Goal: Transaction & Acquisition: Purchase product/service

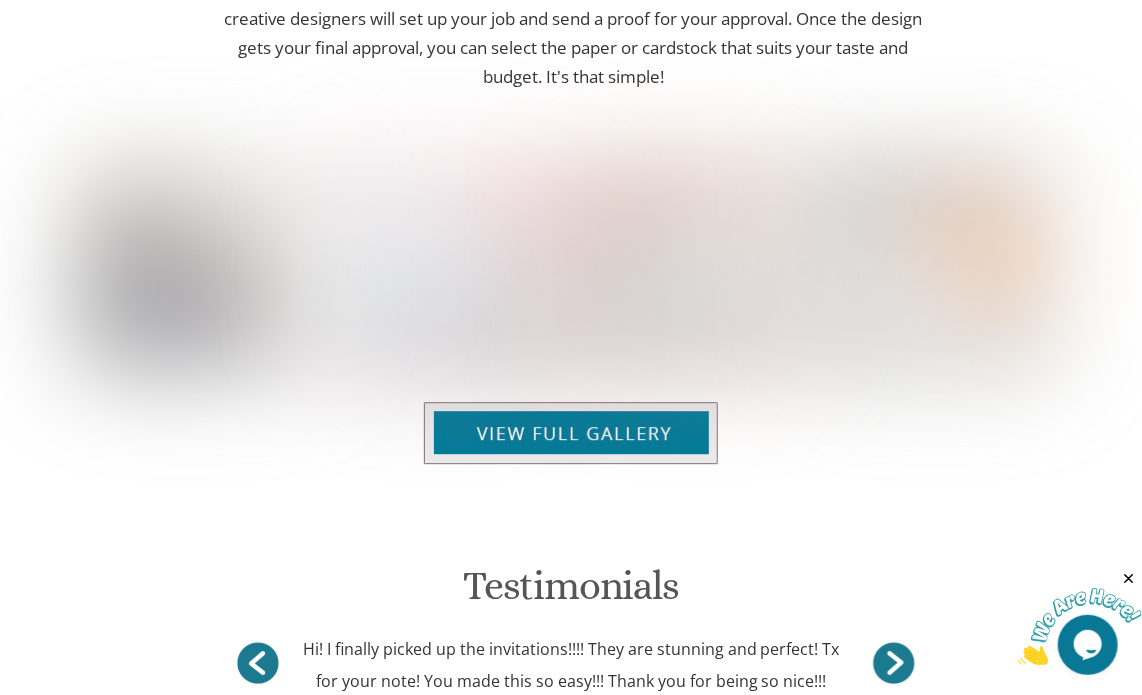
drag, startPoint x: 1145, startPoint y: 171, endPoint x: 1164, endPoint y: 659, distance: 488.3
click at [576, 402] on img at bounding box center [571, 433] width 294 height 62
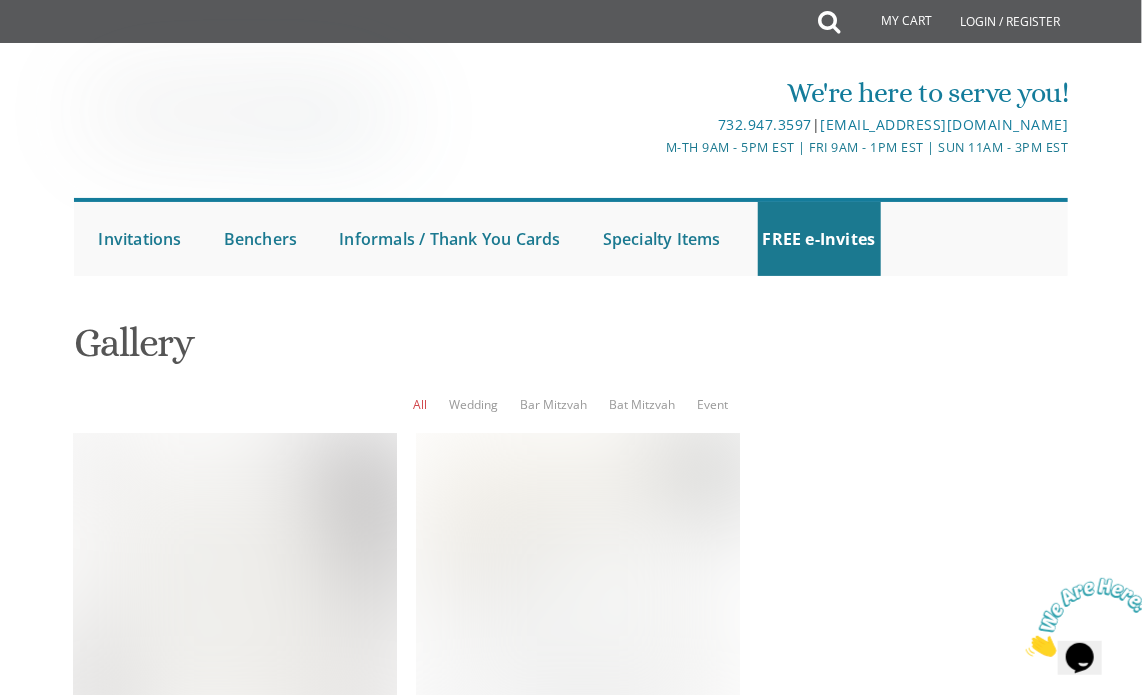
click at [1136, 251] on html "My Cart Total: View Cart Item(s) Submit My Cart Total: View Cart Item(s) Login …" at bounding box center [571, 347] width 1142 height 695
